Goal: Task Accomplishment & Management: Complete application form

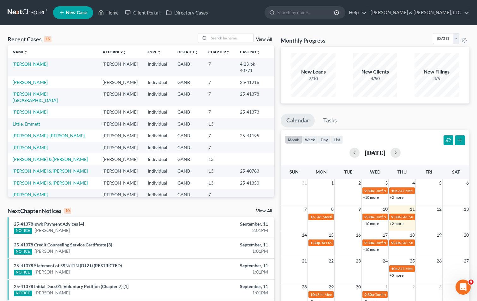
click at [33, 64] on link "[PERSON_NAME]" at bounding box center [30, 63] width 35 height 5
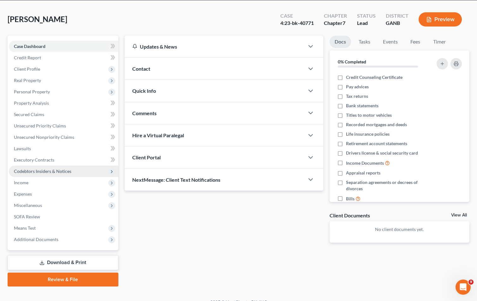
scroll to position [34, 0]
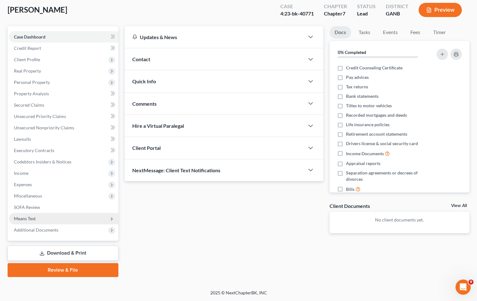
drag, startPoint x: 60, startPoint y: 253, endPoint x: 115, endPoint y: 214, distance: 66.9
click at [61, 253] on link "Download & Print" at bounding box center [63, 253] width 111 height 15
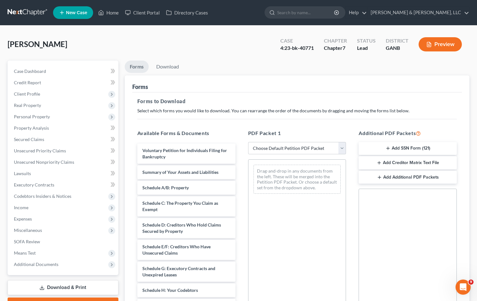
click at [293, 237] on div "Drag-and-drop in any documents from the left. These will be merged into the Pet…" at bounding box center [297, 246] width 98 height 174
click at [39, 115] on span "Personal Property" at bounding box center [32, 116] width 36 height 5
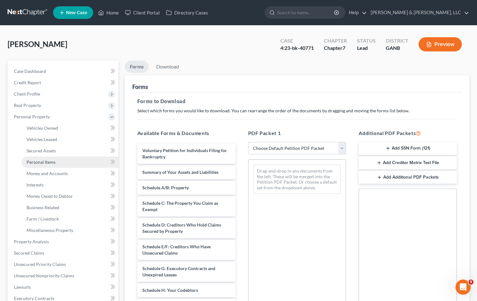
click at [45, 163] on span "Personal Items" at bounding box center [41, 161] width 29 height 5
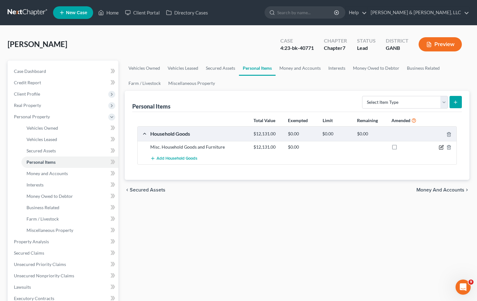
click at [442, 145] on icon "button" at bounding box center [441, 147] width 5 height 5
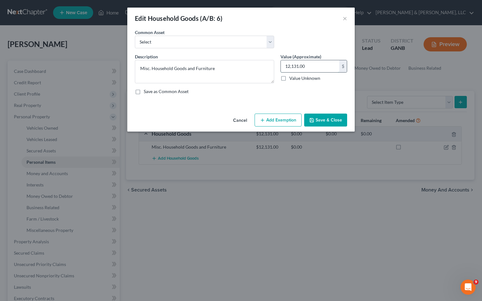
click at [310, 67] on input "12,131.00" at bounding box center [310, 66] width 58 height 12
type input "44,650"
click at [327, 121] on button "Save & Close" at bounding box center [325, 120] width 43 height 13
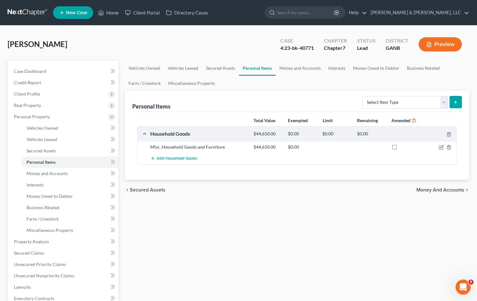
click at [348, 224] on div "Vehicles Owned Vehicles Leased Secured Assets Personal Items Money and Accounts…" at bounding box center [297, 243] width 351 height 365
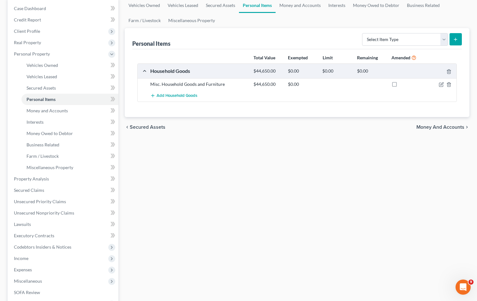
scroll to position [63, 0]
click at [42, 190] on span "Secured Claims" at bounding box center [29, 189] width 30 height 5
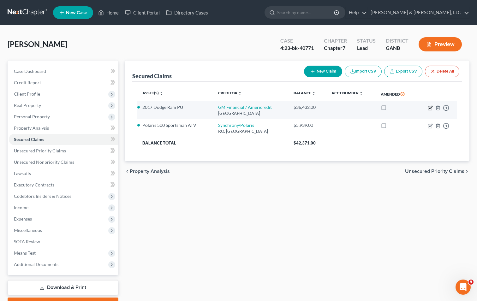
click at [431, 106] on icon "button" at bounding box center [430, 107] width 5 height 5
select select "45"
select select "0"
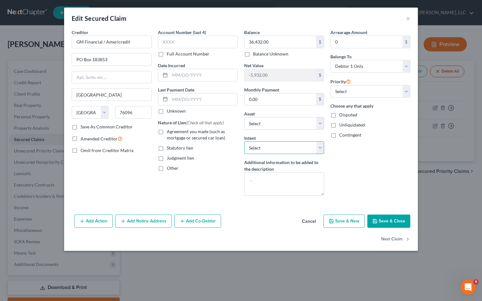
click at [290, 151] on select "Select Surrender Redeem Reaffirm Avoid Other" at bounding box center [284, 147] width 80 height 13
select select "0"
click at [244, 141] on select "Select Surrender Redeem Reaffirm Avoid Other" at bounding box center [284, 147] width 80 height 13
click at [346, 170] on div "Arrearage Amount 0 $ Belongs To * Select Debtor 1 Only Debtor 2 Only Debtor 1 A…" at bounding box center [370, 115] width 86 height 172
click at [390, 222] on button "Save & Close" at bounding box center [388, 221] width 43 height 13
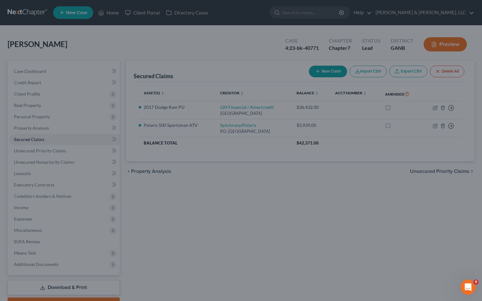
select select "3"
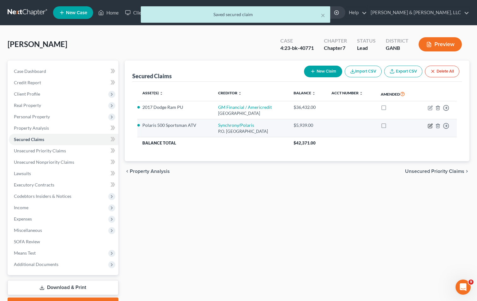
click at [430, 125] on icon "button" at bounding box center [430, 125] width 3 height 3
select select "9"
select select "0"
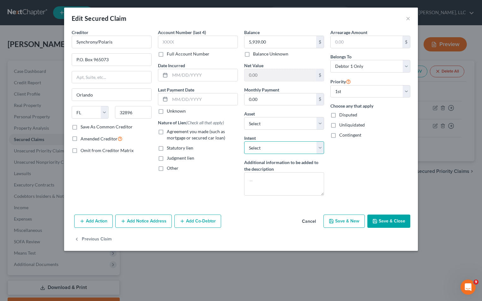
click at [319, 146] on select "Select Surrender Redeem Reaffirm Avoid Other" at bounding box center [284, 147] width 80 height 13
select select "0"
click at [244, 141] on select "Select Surrender Redeem Reaffirm Avoid Other" at bounding box center [284, 147] width 80 height 13
click at [331, 172] on div "Arrearage Amount $ Belongs To * Select Debtor 1 Only Debtor 2 Only Debtor 1 And…" at bounding box center [370, 115] width 86 height 172
click at [386, 218] on button "Save & Close" at bounding box center [388, 221] width 43 height 13
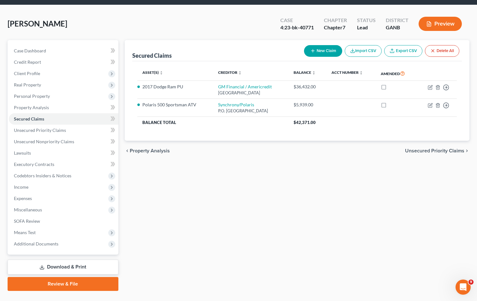
scroll to position [34, 0]
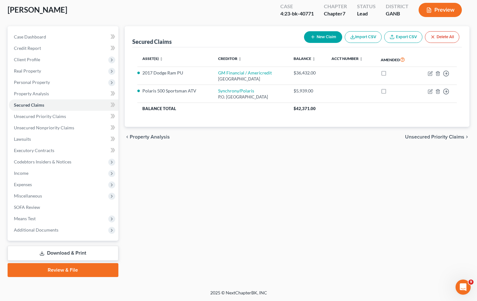
click at [87, 252] on link "Download & Print" at bounding box center [63, 253] width 111 height 15
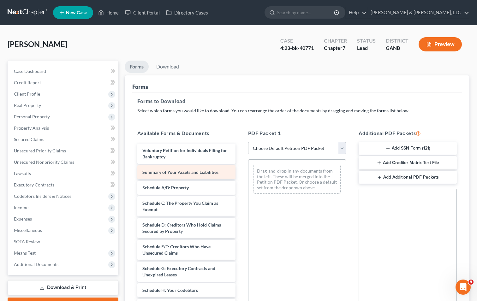
click at [174, 171] on span "Summary of Your Assets and Liabilities" at bounding box center [180, 172] width 76 height 5
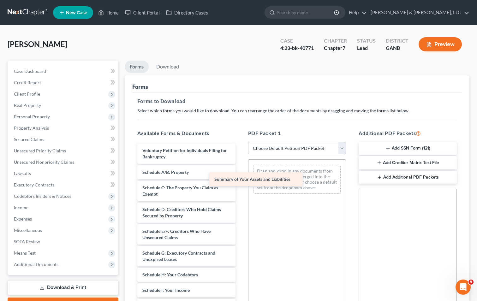
drag, startPoint x: 199, startPoint y: 171, endPoint x: 292, endPoint y: 178, distance: 93.1
click at [241, 178] on div "Summary of Your Assets and Liabilities Voluntary Petition for Individuals Filin…" at bounding box center [186, 306] width 108 height 325
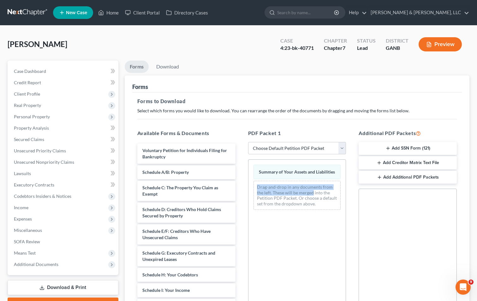
click at [318, 177] on div "Summary of Your Assets and Liabilities Drag-and-drop in any documents from the …" at bounding box center [298, 187] width 98 height 55
click at [44, 173] on link "Lawsuits" at bounding box center [64, 173] width 110 height 11
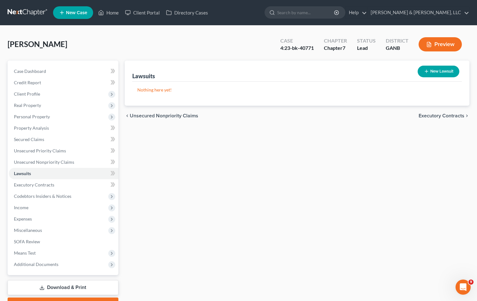
click at [57, 288] on link "Download & Print" at bounding box center [63, 287] width 111 height 15
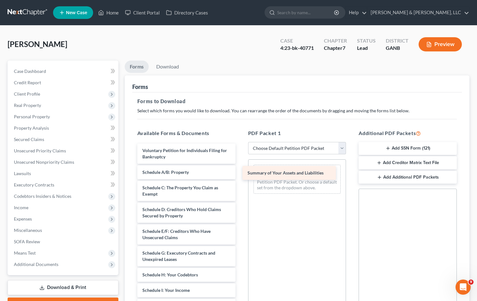
drag, startPoint x: 209, startPoint y: 171, endPoint x: 315, endPoint y: 172, distance: 105.2
click at [241, 172] on div "Summary of Your Assets and Liabilities Voluntary Petition for Individuals Filin…" at bounding box center [186, 306] width 108 height 325
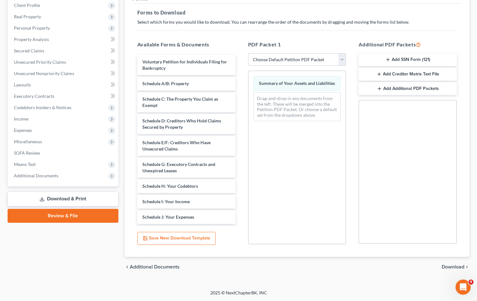
click at [449, 266] on span "Download" at bounding box center [453, 267] width 23 height 5
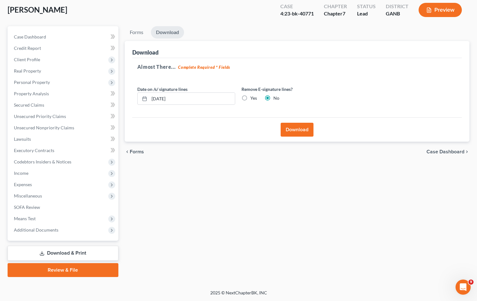
scroll to position [34, 0]
click at [293, 131] on button "Download" at bounding box center [297, 130] width 33 height 14
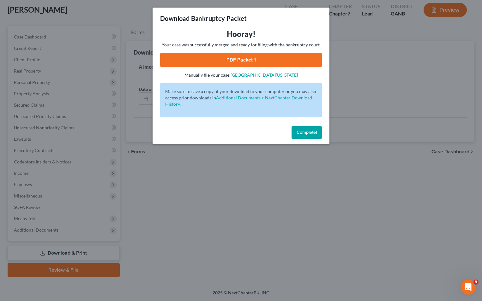
click at [249, 62] on link "PDF Packet 1" at bounding box center [241, 60] width 162 height 14
click at [311, 132] on span "Complete!" at bounding box center [307, 132] width 20 height 5
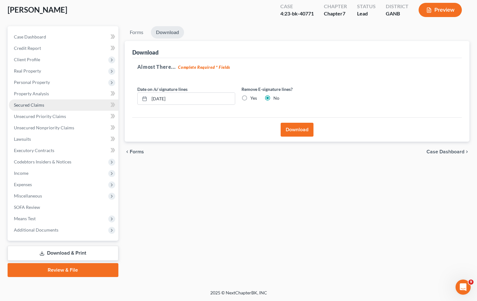
click at [36, 105] on span "Secured Claims" at bounding box center [29, 104] width 30 height 5
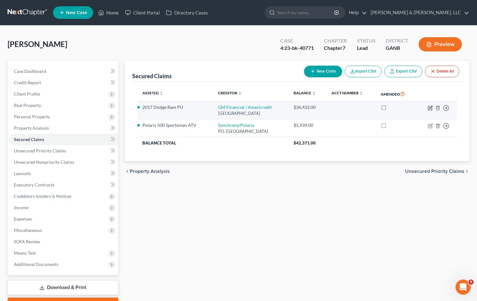
click at [430, 107] on icon "button" at bounding box center [430, 107] width 3 height 3
select select "45"
select select "0"
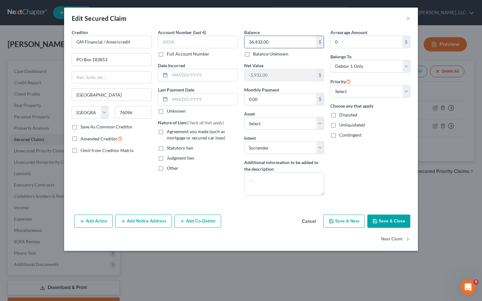
click at [279, 43] on input "36,432.00" at bounding box center [280, 42] width 72 height 12
type input "39,015.96"
click at [399, 220] on button "Save & Close" at bounding box center [388, 221] width 43 height 13
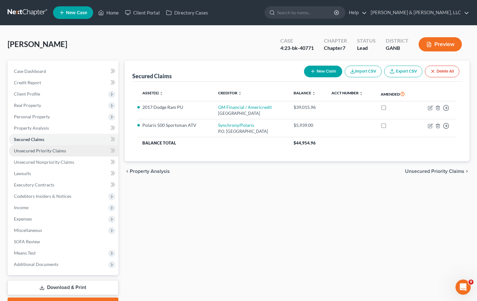
click at [46, 152] on span "Unsecured Priority Claims" at bounding box center [40, 150] width 52 height 5
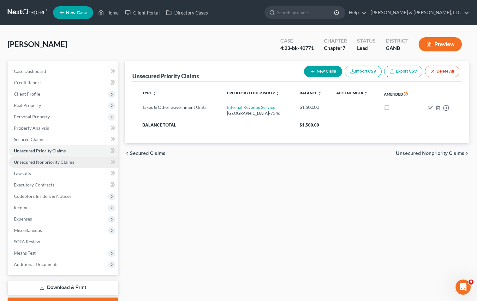
click at [54, 162] on span "Unsecured Nonpriority Claims" at bounding box center [44, 161] width 60 height 5
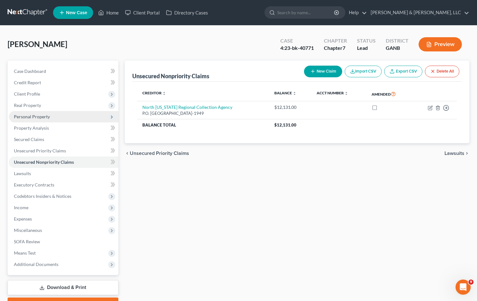
click at [54, 116] on span "Personal Property" at bounding box center [64, 116] width 110 height 11
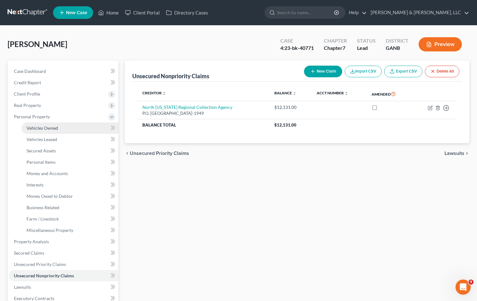
click at [57, 126] on span "Vehicles Owned" at bounding box center [43, 127] width 32 height 5
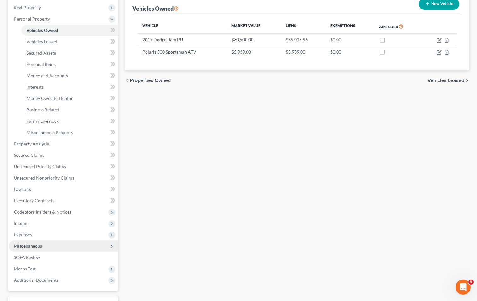
scroll to position [126, 0]
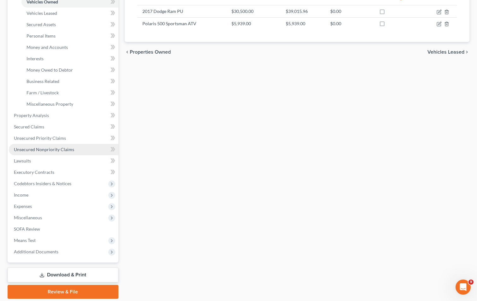
click at [57, 150] on span "Unsecured Nonpriority Claims" at bounding box center [44, 149] width 60 height 5
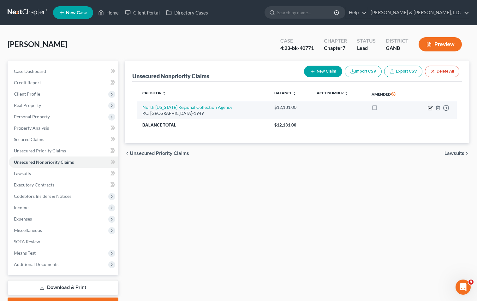
click at [429, 109] on icon "button" at bounding box center [430, 108] width 4 height 4
select select "10"
select select "0"
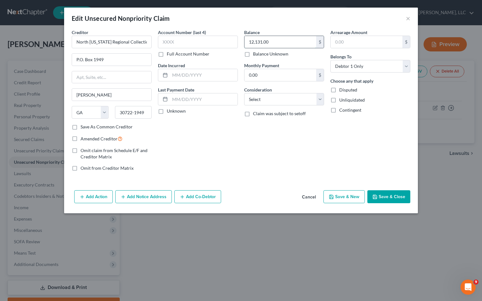
click at [275, 40] on input "12,131.00" at bounding box center [280, 42] width 72 height 12
click at [402, 194] on button "Save & Close" at bounding box center [388, 196] width 43 height 13
type input "8,711.00"
type input "0"
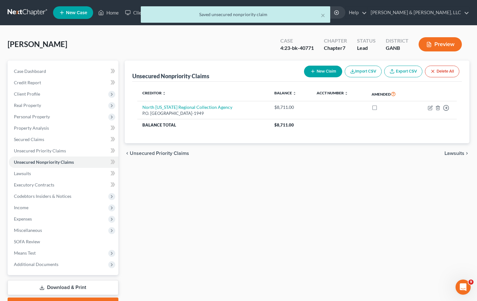
click at [370, 207] on div "Unsecured Nonpriority Claims New Claim Import CSV Export CSV Delete All Credito…" at bounding box center [297, 186] width 351 height 251
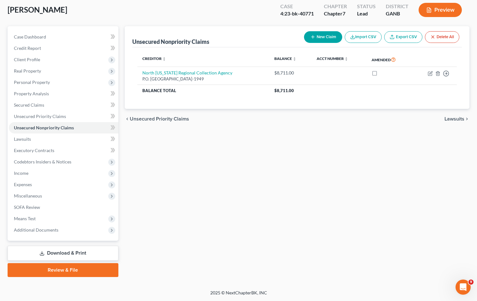
click at [81, 253] on link "Download & Print" at bounding box center [63, 253] width 111 height 15
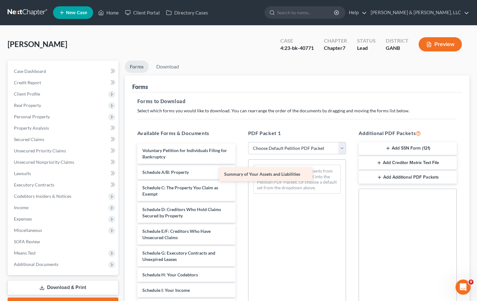
drag, startPoint x: 183, startPoint y: 173, endPoint x: 280, endPoint y: 177, distance: 97.7
click at [241, 175] on div "Summary of Your Assets and Liabilities Voluntary Petition for Individuals Filin…" at bounding box center [186, 306] width 108 height 325
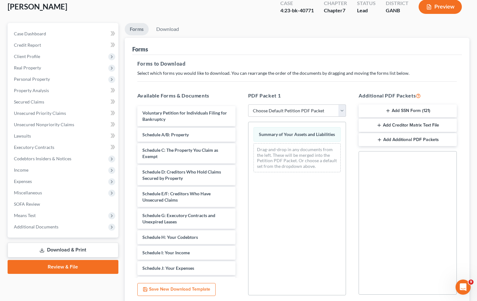
scroll to position [89, 0]
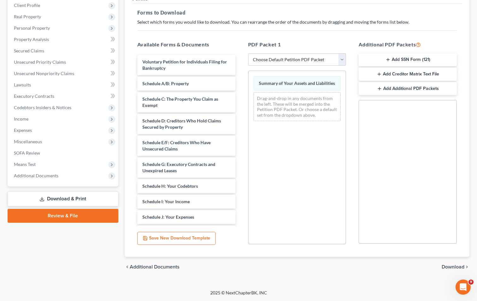
click at [459, 267] on span "Download" at bounding box center [453, 267] width 23 height 5
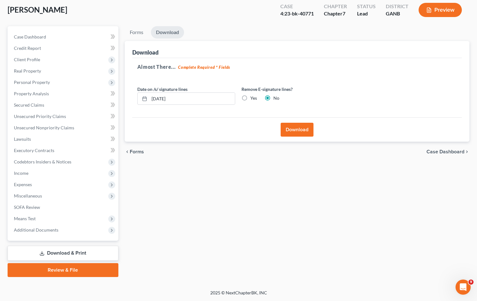
scroll to position [34, 0]
click at [297, 126] on button "Download" at bounding box center [297, 130] width 33 height 14
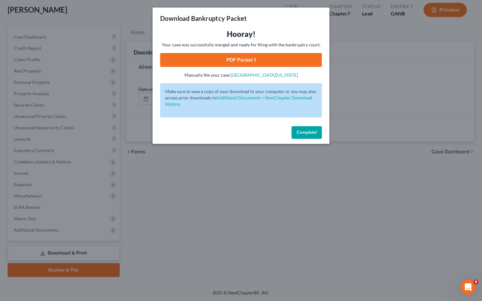
click at [234, 60] on link "PDF Packet 1" at bounding box center [241, 60] width 162 height 14
click at [299, 133] on span "Complete!" at bounding box center [307, 132] width 20 height 5
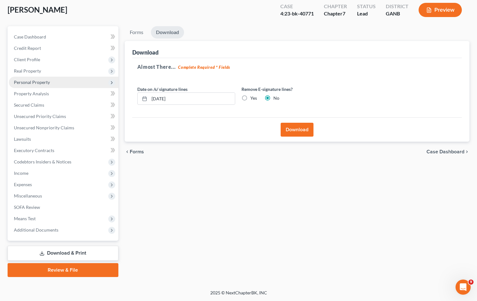
click at [29, 82] on span "Personal Property" at bounding box center [32, 82] width 36 height 5
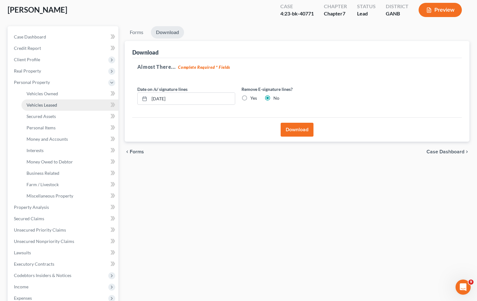
click at [36, 104] on span "Vehicles Leased" at bounding box center [42, 104] width 31 height 5
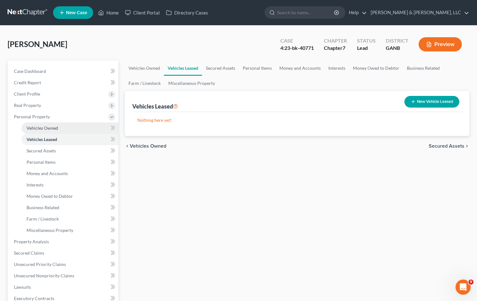
click at [38, 129] on span "Vehicles Owned" at bounding box center [43, 127] width 32 height 5
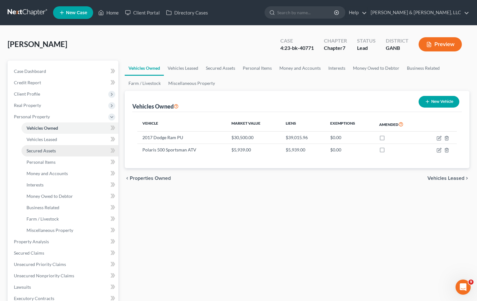
click at [38, 147] on link "Secured Assets" at bounding box center [69, 150] width 97 height 11
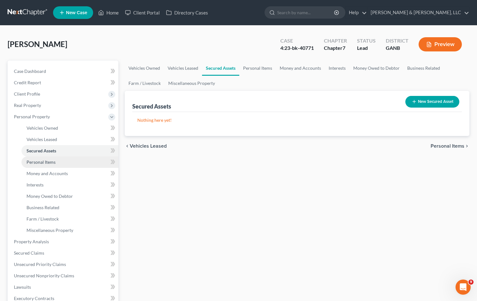
click at [55, 159] on span "Personal Items" at bounding box center [41, 161] width 29 height 5
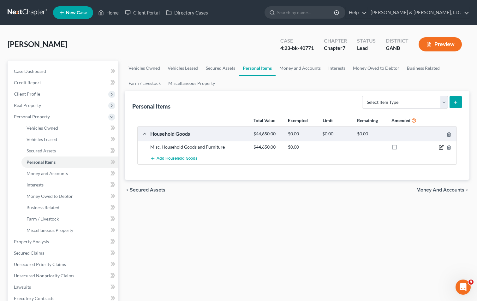
click at [440, 148] on icon "button" at bounding box center [441, 147] width 5 height 5
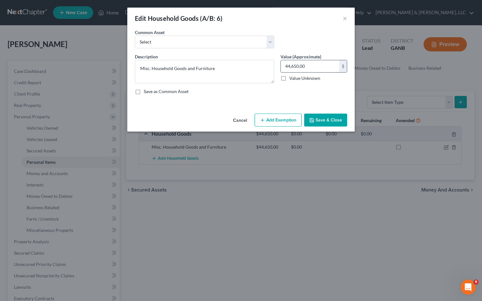
click at [323, 68] on input "44,650.00" at bounding box center [310, 66] width 58 height 12
click at [321, 120] on button "Save & Close" at bounding box center [325, 120] width 43 height 13
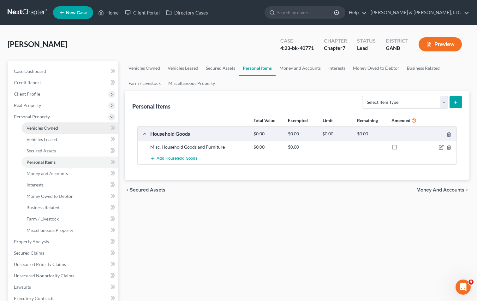
click at [58, 127] on link "Vehicles Owned" at bounding box center [69, 128] width 97 height 11
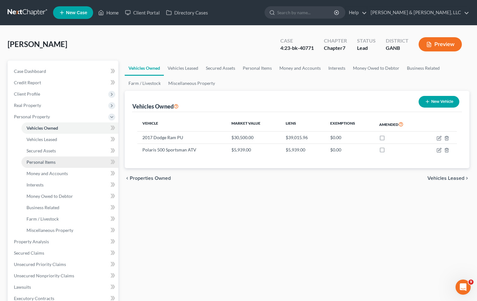
click at [51, 163] on span "Personal Items" at bounding box center [41, 161] width 29 height 5
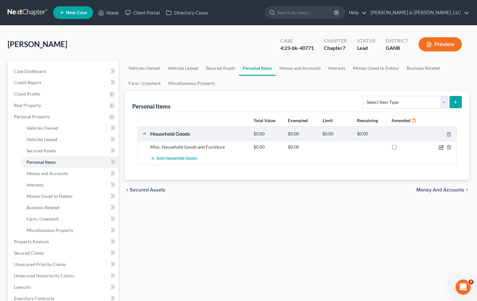
click at [442, 146] on icon "button" at bounding box center [442, 146] width 3 height 3
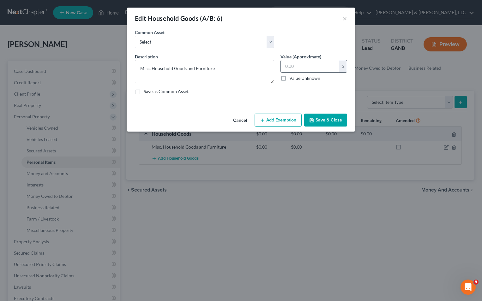
click at [296, 68] on input "text" at bounding box center [310, 66] width 58 height 12
type input "8,711"
click at [332, 118] on button "Save & Close" at bounding box center [325, 120] width 43 height 13
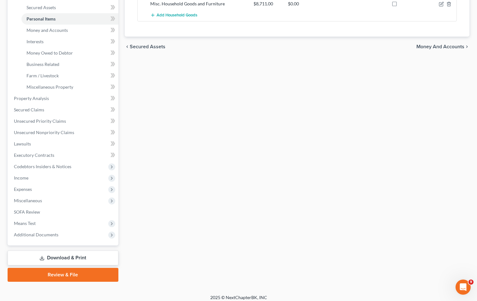
scroll to position [148, 0]
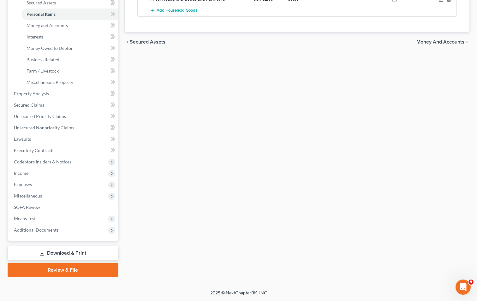
click at [68, 255] on link "Download & Print" at bounding box center [63, 253] width 111 height 15
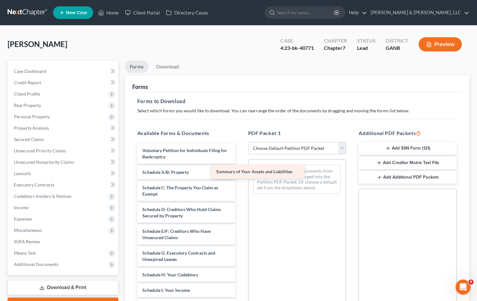
drag, startPoint x: 206, startPoint y: 172, endPoint x: 285, endPoint y: 173, distance: 79.3
click at [241, 172] on div "Summary of Your Assets and Liabilities Voluntary Petition for Individuals Filin…" at bounding box center [186, 306] width 108 height 325
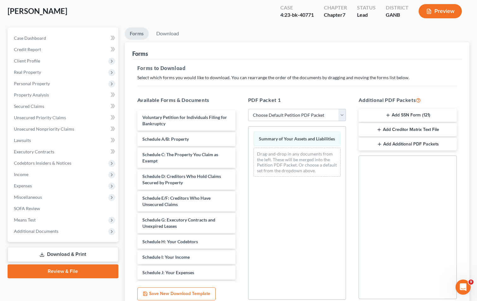
scroll to position [89, 0]
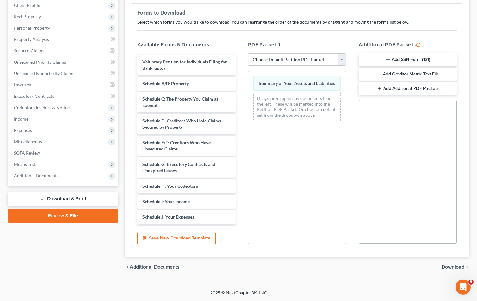
click at [458, 265] on span "Download" at bounding box center [453, 267] width 23 height 5
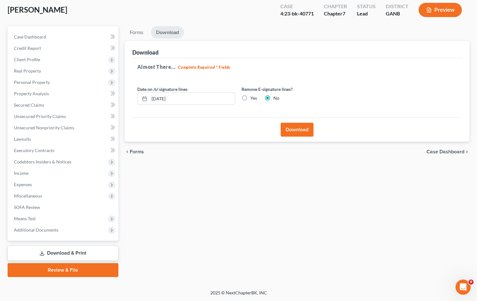
scroll to position [34, 0]
click at [301, 127] on button "Download" at bounding box center [297, 130] width 33 height 14
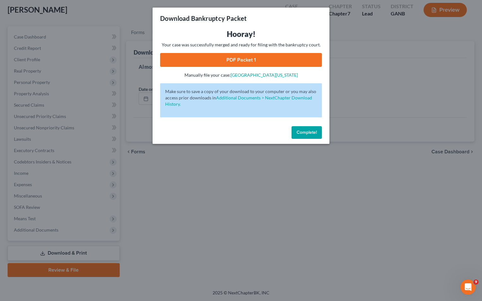
drag, startPoint x: 229, startPoint y: 59, endPoint x: 231, endPoint y: 74, distance: 14.4
click at [229, 59] on link "PDF Packet 1" at bounding box center [241, 60] width 162 height 14
click at [266, 60] on link "PDF Packet 1" at bounding box center [241, 60] width 162 height 14
click at [303, 132] on span "Complete!" at bounding box center [307, 132] width 20 height 5
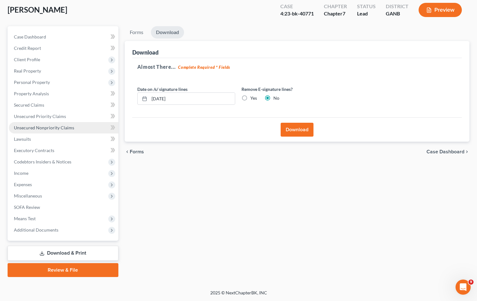
click at [45, 129] on span "Unsecured Nonpriority Claims" at bounding box center [44, 127] width 60 height 5
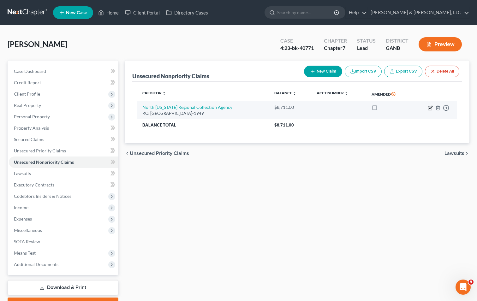
click at [431, 107] on icon "button" at bounding box center [430, 107] width 3 height 3
select select "10"
select select "0"
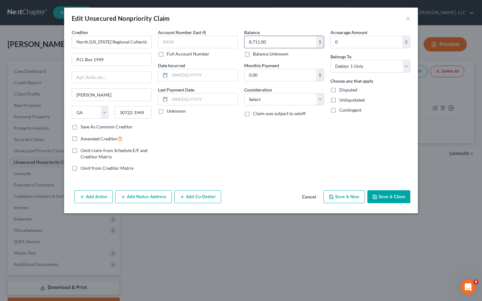
click at [274, 44] on input "8,711.00" at bounding box center [280, 42] width 72 height 12
click at [382, 196] on button "Save & Close" at bounding box center [388, 196] width 43 height 13
type input "12,131.00"
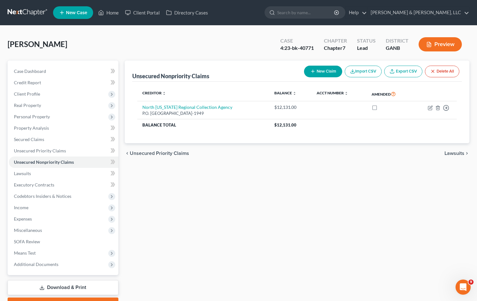
click at [370, 196] on div "Unsecured Nonpriority Claims New Claim Import CSV Export CSV Delete All Credito…" at bounding box center [297, 186] width 351 height 251
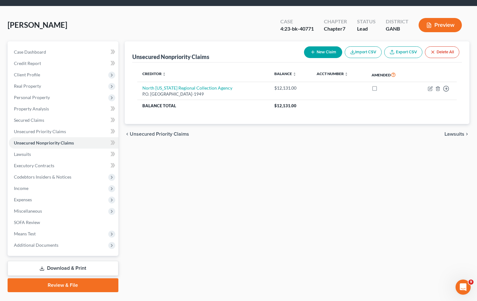
scroll to position [34, 0]
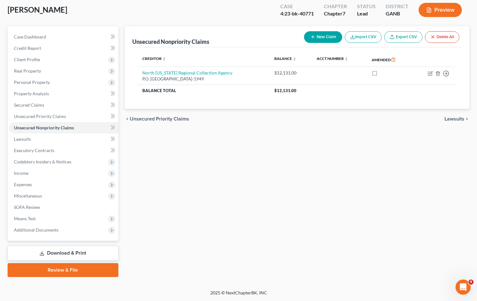
click at [72, 251] on link "Download & Print" at bounding box center [63, 253] width 111 height 15
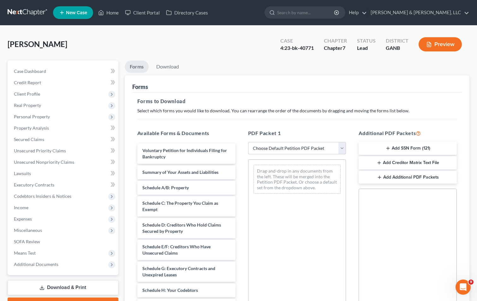
click at [340, 149] on select "Choose Default Petition PDF Packet Complete Bankruptcy Petition (all forms and …" at bounding box center [297, 148] width 98 height 13
select select "2"
click at [248, 142] on select "Choose Default Petition PDF Packet Complete Bankruptcy Petition (all forms and …" at bounding box center [297, 148] width 98 height 13
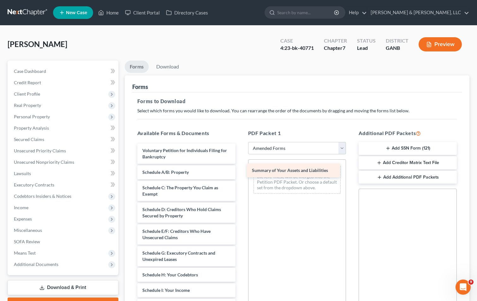
drag, startPoint x: 153, startPoint y: 171, endPoint x: 262, endPoint y: 170, distance: 109.9
click at [241, 169] on div "Summary of Your Assets and Liabilities Voluntary Petition for Individuals Filin…" at bounding box center [186, 306] width 108 height 325
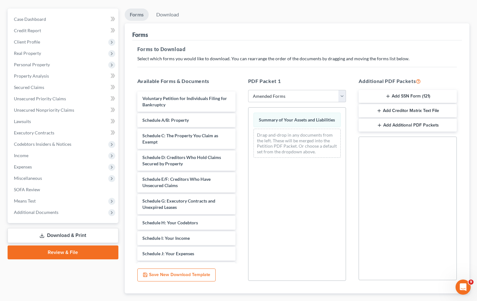
scroll to position [89, 0]
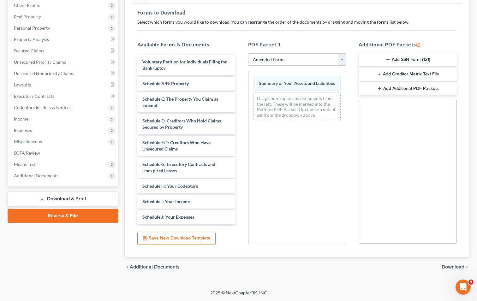
click at [451, 266] on span "Download" at bounding box center [453, 267] width 23 height 5
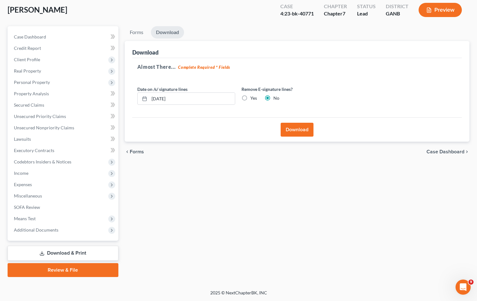
click at [303, 132] on button "Download" at bounding box center [297, 130] width 33 height 14
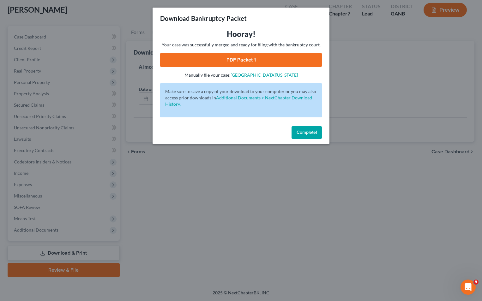
click at [269, 59] on link "PDF Packet 1" at bounding box center [241, 60] width 162 height 14
click at [303, 133] on span "Complete!" at bounding box center [307, 132] width 20 height 5
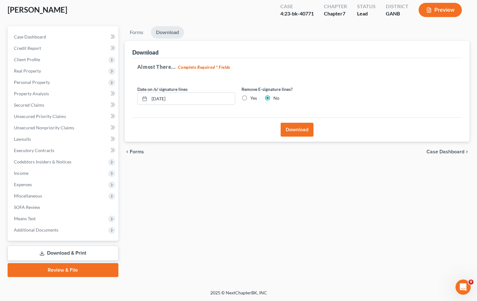
click at [77, 252] on link "Download & Print" at bounding box center [63, 253] width 111 height 15
click at [25, 138] on span "Lawsuits" at bounding box center [22, 138] width 17 height 5
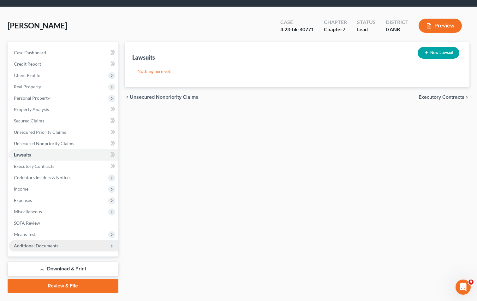
scroll to position [34, 0]
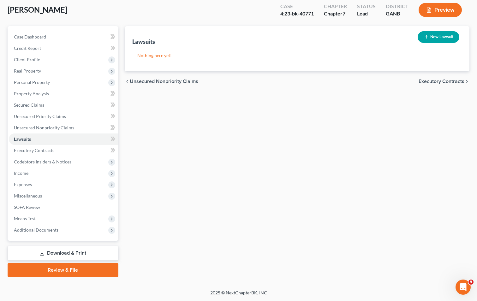
click at [65, 251] on link "Download & Print" at bounding box center [63, 253] width 111 height 15
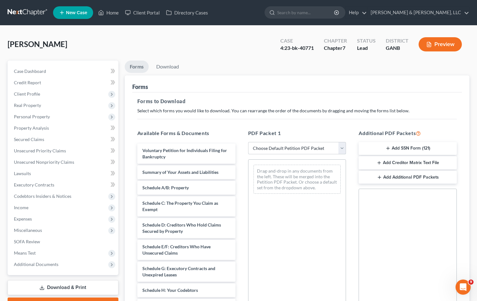
click at [277, 147] on select "Choose Default Petition PDF Packet Complete Bankruptcy Petition (all forms and …" at bounding box center [297, 148] width 98 height 13
select select "2"
click at [248, 142] on select "Choose Default Petition PDF Packet Complete Bankruptcy Petition (all forms and …" at bounding box center [297, 148] width 98 height 13
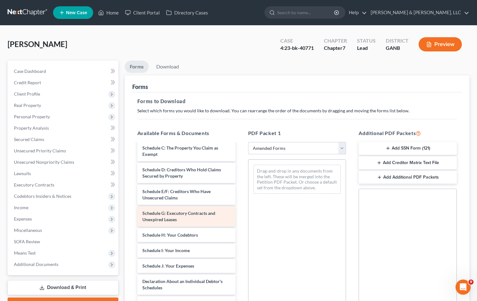
scroll to position [63, 0]
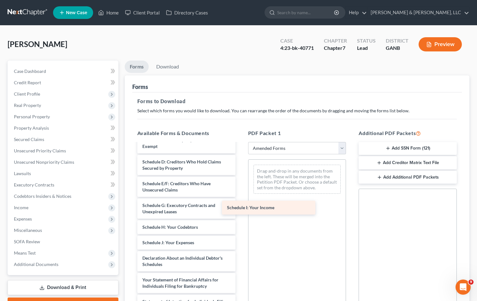
drag, startPoint x: 198, startPoint y: 242, endPoint x: 283, endPoint y: 206, distance: 92.0
click at [241, 206] on div "Schedule I: Your Income Voluntary Petition for Individuals Filing for Bankruptc…" at bounding box center [186, 243] width 108 height 325
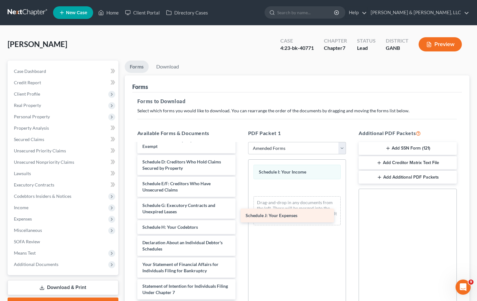
drag, startPoint x: 203, startPoint y: 243, endPoint x: 305, endPoint y: 217, distance: 105.2
click at [241, 214] on div "Schedule J: Your Expenses Voluntary Petition for Individuals Filing for Bankrup…" at bounding box center [186, 235] width 108 height 309
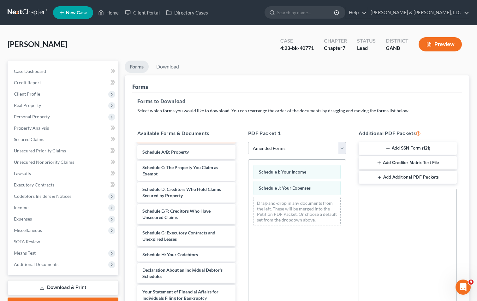
scroll to position [0, 0]
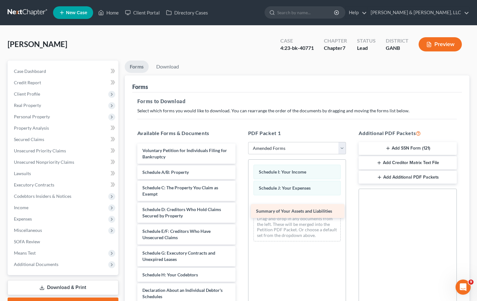
drag, startPoint x: 161, startPoint y: 171, endPoint x: 274, endPoint y: 209, distance: 120.1
click at [241, 209] on div "Summary of Your Assets and Liabilities Voluntary Petition for Individuals Filin…" at bounding box center [186, 291] width 108 height 294
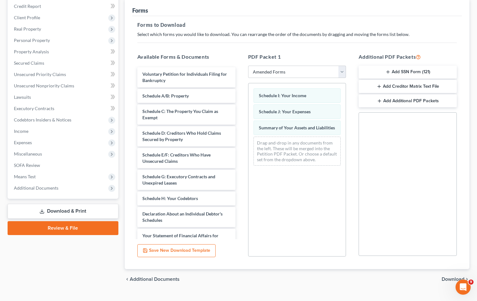
scroll to position [89, 0]
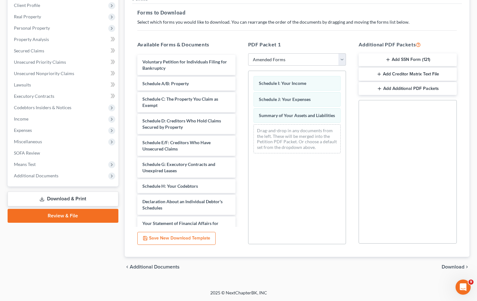
click at [460, 266] on span "Download" at bounding box center [453, 267] width 23 height 5
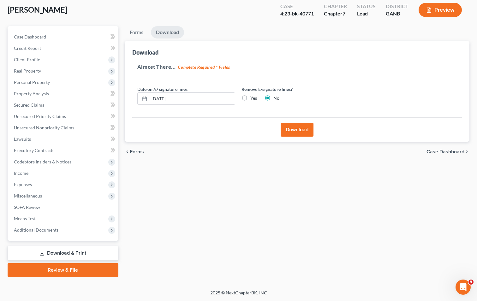
scroll to position [34, 0]
click at [159, 97] on input "[DATE]" at bounding box center [192, 99] width 86 height 12
type input "[DATE]"
click at [294, 128] on button "Download" at bounding box center [297, 130] width 33 height 14
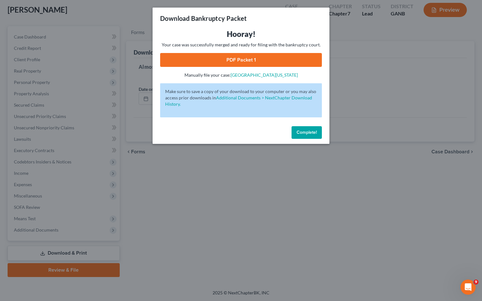
click at [232, 57] on link "PDF Packet 1" at bounding box center [241, 60] width 162 height 14
click at [310, 130] on span "Complete!" at bounding box center [307, 132] width 20 height 5
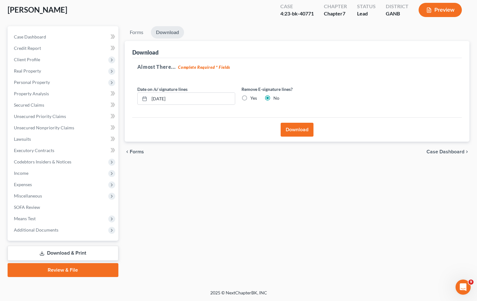
click at [64, 252] on link "Download & Print" at bounding box center [63, 253] width 111 height 15
click at [67, 249] on link "Download & Print" at bounding box center [63, 253] width 111 height 15
click at [59, 218] on span "Means Test" at bounding box center [64, 218] width 110 height 11
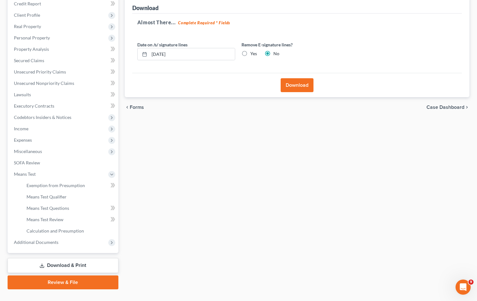
scroll to position [91, 0]
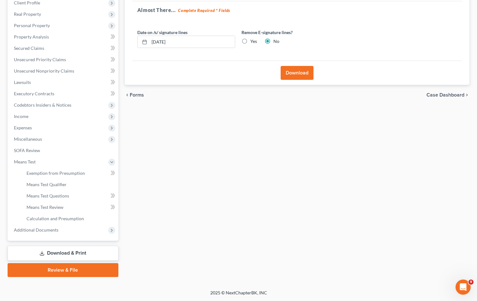
click at [64, 252] on link "Download & Print" at bounding box center [63, 253] width 111 height 15
click at [38, 117] on span "Income" at bounding box center [64, 116] width 110 height 11
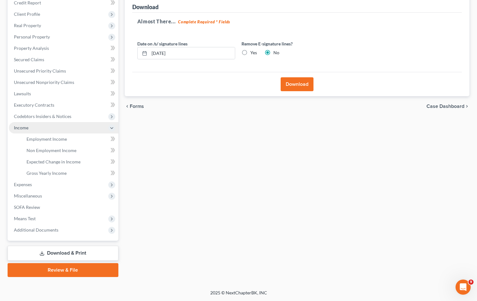
scroll to position [80, 0]
click at [64, 249] on link "Download & Print" at bounding box center [63, 253] width 111 height 15
click at [74, 253] on link "Download & Print" at bounding box center [63, 253] width 111 height 15
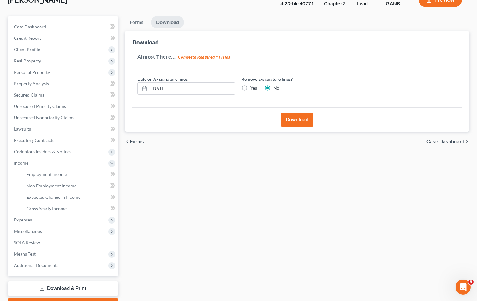
scroll to position [0, 0]
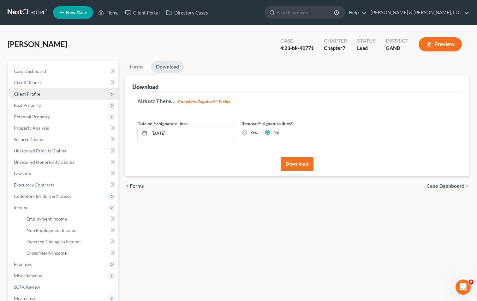
click at [43, 93] on span "Client Profile" at bounding box center [64, 93] width 110 height 11
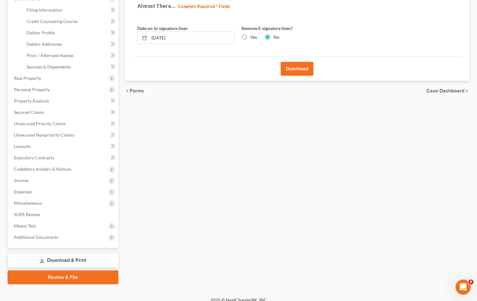
scroll to position [103, 0]
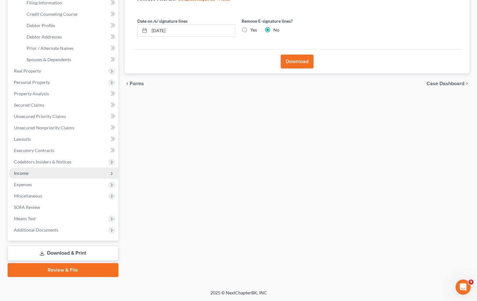
click at [23, 174] on span "Income" at bounding box center [21, 173] width 15 height 5
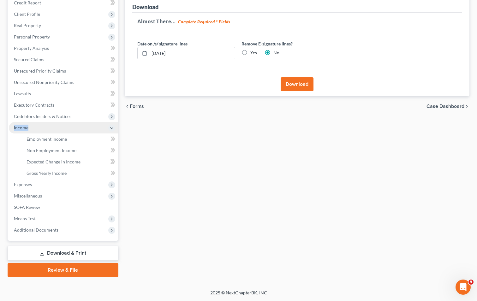
click at [23, 174] on li "Income Employment Income Non Employment Income Expected Change in Income Gross …" at bounding box center [64, 150] width 110 height 57
click at [72, 137] on link "Employment Income" at bounding box center [69, 139] width 97 height 11
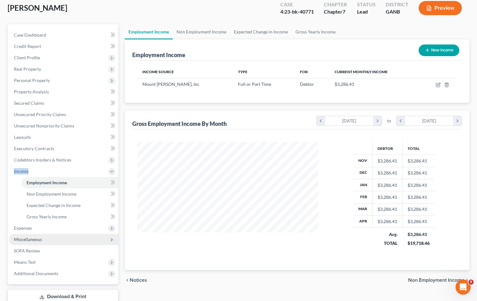
scroll to position [80, 0]
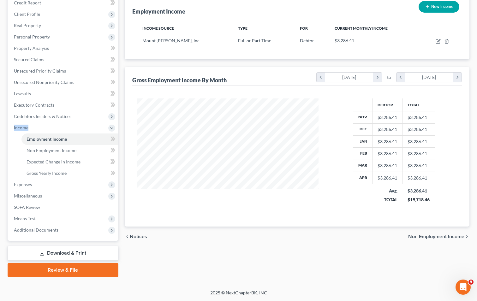
click at [56, 251] on link "Download & Print" at bounding box center [63, 253] width 111 height 15
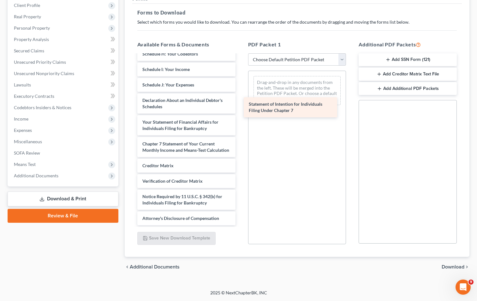
scroll to position [154, 0]
drag, startPoint x: 161, startPoint y: 119, endPoint x: 272, endPoint y: 108, distance: 111.5
click at [241, 108] on div "Statement of Intention for Individuals Filing Under Chapter 7 Voluntary Petitio…" at bounding box center [186, 66] width 108 height 318
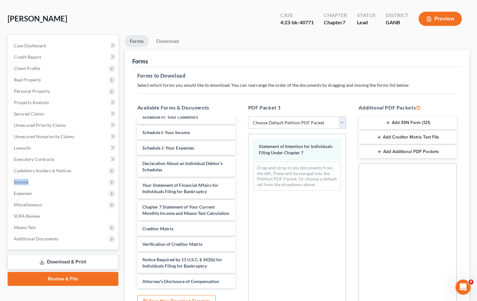
scroll to position [89, 0]
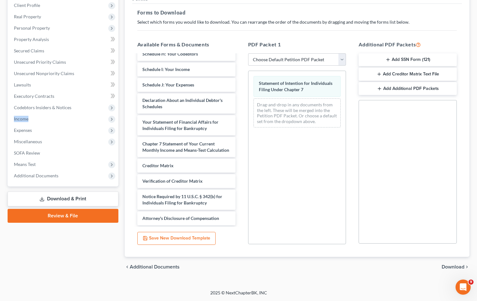
click at [456, 265] on span "Download" at bounding box center [453, 267] width 23 height 5
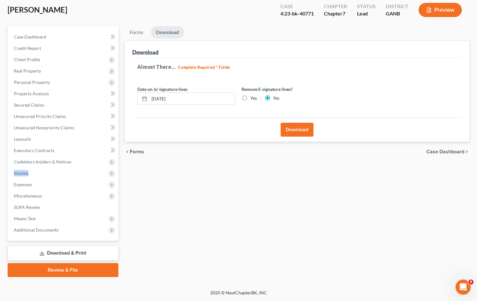
scroll to position [34, 0]
click at [292, 128] on button "Download" at bounding box center [297, 130] width 33 height 14
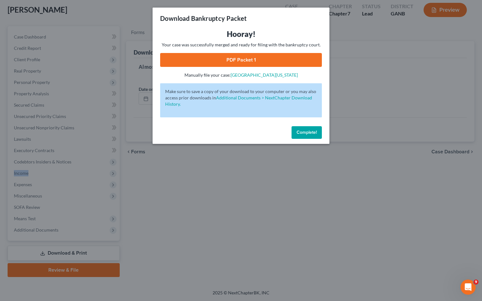
click at [237, 60] on link "PDF Packet 1" at bounding box center [241, 60] width 162 height 14
click at [296, 129] on button "Complete!" at bounding box center [306, 132] width 30 height 13
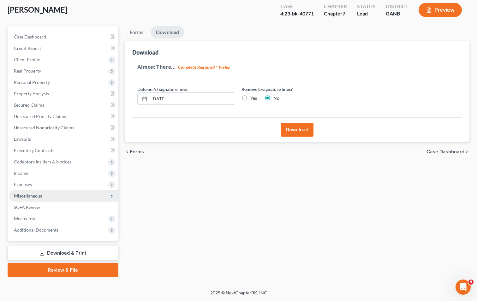
click at [20, 193] on span "Miscellaneous" at bounding box center [28, 195] width 28 height 5
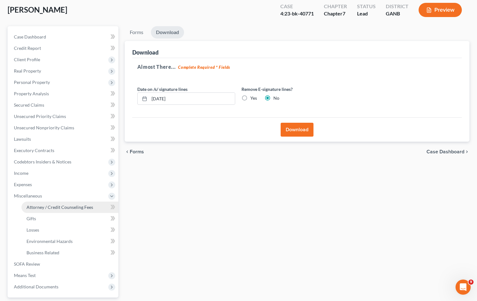
click at [68, 206] on span "Attorney / Credit Counseling Fees" at bounding box center [60, 207] width 67 height 5
select select "2"
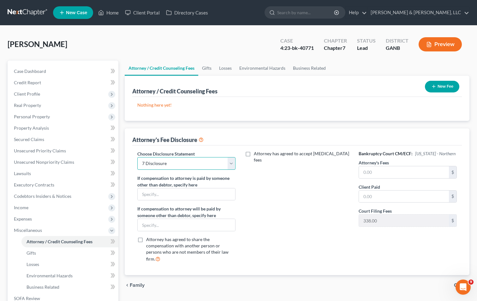
click at [232, 163] on select "Select CUSTOM 13 BUSINESS 13 7 Disclosure 13 Disclosure" at bounding box center [186, 163] width 98 height 13
click at [137, 157] on select "Select CUSTOM 13 BUSINESS 13 7 Disclosure 13 Disclosure" at bounding box center [186, 163] width 98 height 13
click at [384, 175] on input "text" at bounding box center [404, 172] width 90 height 12
type input "500"
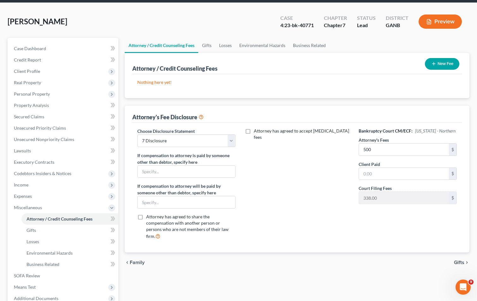
scroll to position [63, 0]
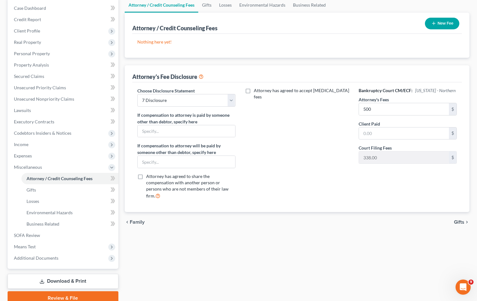
click at [382, 235] on div "Attorney / Credit Counseling Fees Gifts Losses Environmental Hazards Business R…" at bounding box center [297, 151] width 351 height 308
click at [60, 281] on link "Download & Print" at bounding box center [63, 281] width 111 height 15
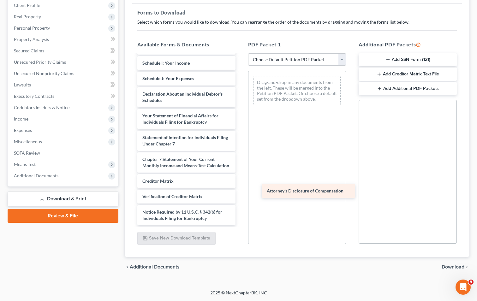
scroll to position [160, 0]
drag, startPoint x: 174, startPoint y: 218, endPoint x: 292, endPoint y: 191, distance: 121.8
click at [241, 191] on div "Attorney's Disclosure of Compensation Voluntary Petition for Individuals Filing…" at bounding box center [186, 63] width 108 height 325
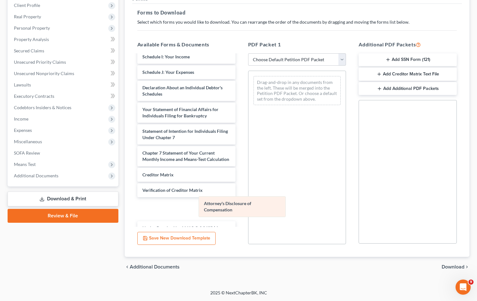
scroll to position [176, 0]
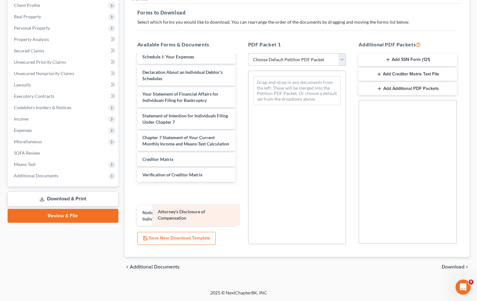
drag, startPoint x: 313, startPoint y: 91, endPoint x: 211, endPoint y: 219, distance: 163.4
click at [249, 110] on div "Attorney's Disclosure of Compensation Attorney's Disclosure of Compensation Dra…" at bounding box center [298, 90] width 98 height 39
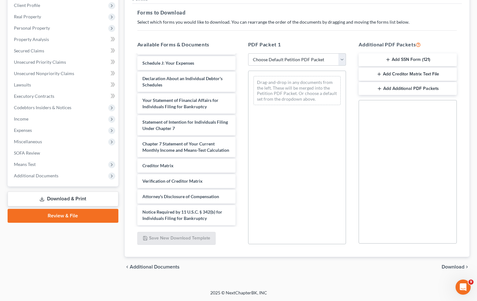
click at [284, 168] on div "Drag-and-drop in any documents from the left. These will be merged into the Pet…" at bounding box center [297, 158] width 98 height 174
click at [30, 141] on span "Miscellaneous" at bounding box center [28, 141] width 28 height 5
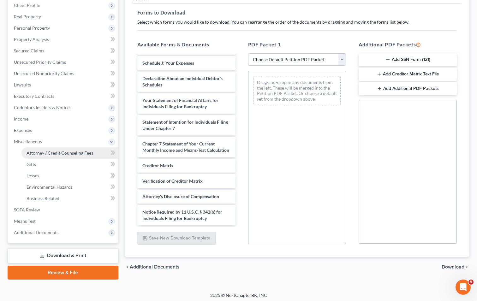
click at [45, 150] on span "Attorney / Credit Counseling Fees" at bounding box center [60, 152] width 67 height 5
select select "2"
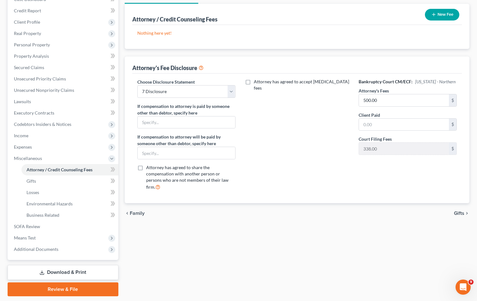
scroll to position [91, 0]
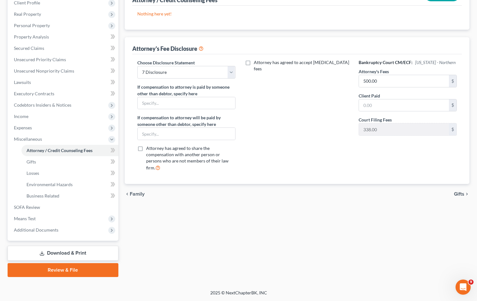
click at [69, 254] on link "Download & Print" at bounding box center [63, 253] width 111 height 15
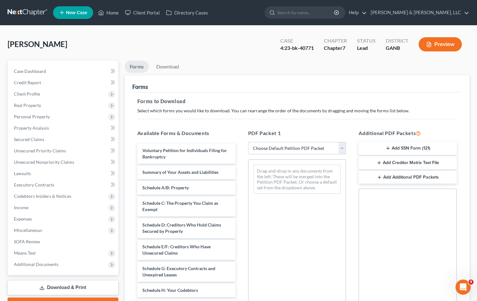
click at [297, 151] on select "Choose Default Petition PDF Packet Complete Bankruptcy Petition (all forms and …" at bounding box center [297, 148] width 98 height 13
select select "2"
click at [248, 142] on select "Choose Default Petition PDF Packet Complete Bankruptcy Petition (all forms and …" at bounding box center [297, 148] width 98 height 13
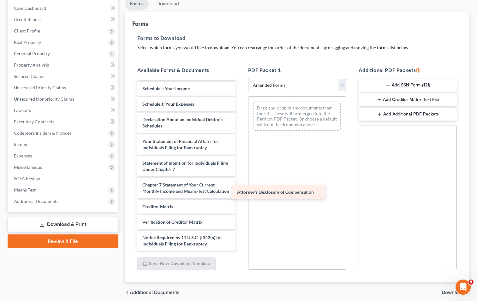
scroll to position [160, 0]
drag, startPoint x: 202, startPoint y: 243, endPoint x: 298, endPoint y: 189, distance: 110.0
click at [241, 189] on div "Attorney's Disclosure of Compensation Voluntary Petition for Individuals Filing…" at bounding box center [186, 88] width 108 height 325
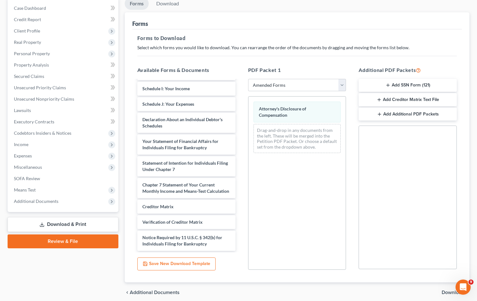
click at [452, 291] on span "Download" at bounding box center [453, 292] width 23 height 5
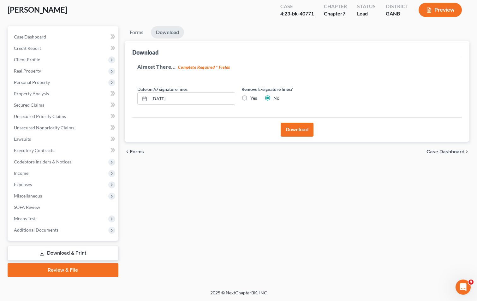
scroll to position [34, 0]
click at [298, 130] on button "Download" at bounding box center [297, 130] width 33 height 14
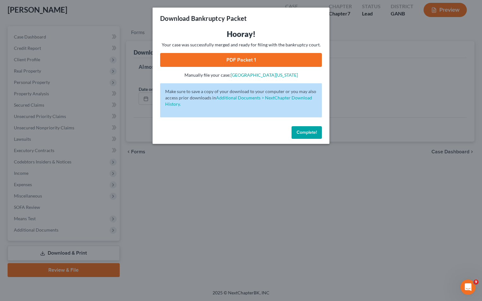
click at [233, 62] on link "PDF Packet 1" at bounding box center [241, 60] width 162 height 14
click at [322, 133] on div "Complete!" at bounding box center [241, 134] width 177 height 20
click at [303, 135] on span "Complete!" at bounding box center [307, 132] width 20 height 5
